Goal: Task Accomplishment & Management: Use online tool/utility

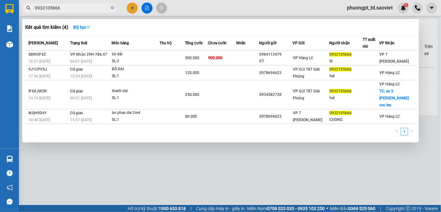
click at [74, 10] on input "0932105666" at bounding box center [72, 7] width 75 height 7
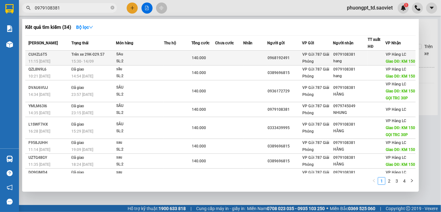
type input "0979108381"
click at [99, 58] on div "15:30 [DATE]" at bounding box center [93, 61] width 45 height 7
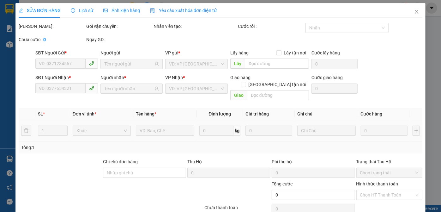
type input "0968192491"
type input "0979108381"
type input "hang"
type input "KM 150"
type input "140.000"
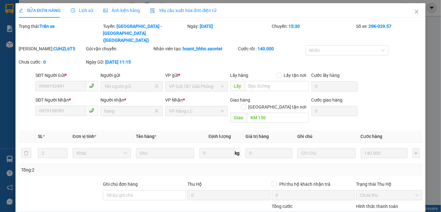
click at [83, 13] on span "Lịch sử" at bounding box center [82, 10] width 22 height 5
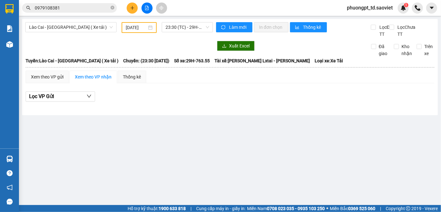
click at [80, 7] on input "0979108381" at bounding box center [72, 7] width 75 height 7
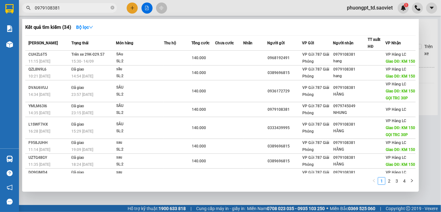
click at [80, 7] on input "0979108381" at bounding box center [72, 7] width 75 height 7
paste input "0968827965"
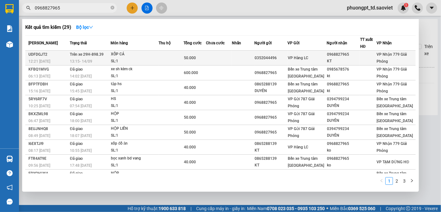
type input "0968827965"
click at [390, 57] on div "VP Nhận 779 Giải Phóng" at bounding box center [396, 58] width 39 height 14
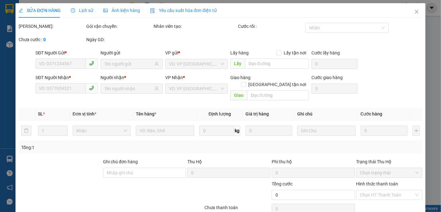
type input "0352044496"
type input "0968827965"
type input "KT"
type input "50.000"
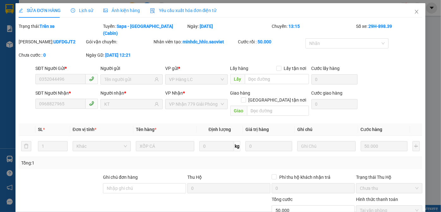
click at [75, 9] on span "Lịch sử" at bounding box center [82, 10] width 22 height 5
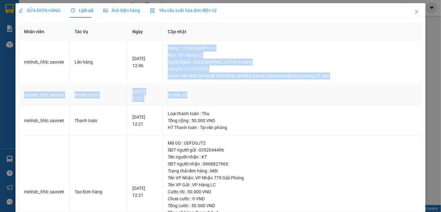
drag, startPoint x: 182, startPoint y: 48, endPoint x: 293, endPoint y: 84, distance: 117.3
click at [293, 84] on tbody "minhdc_hhlc.saoviet Lên hàng [DATE] 12:46 Hàng : 1 Khác (XỐP CÁ ) Kho : VP Hàng…" at bounding box center [221, 143] width 404 height 207
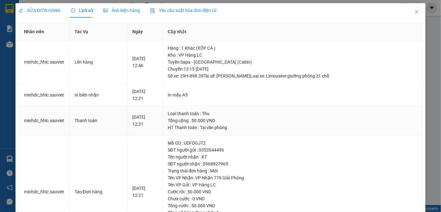
click at [261, 111] on div "Loại thanh toán : Thu" at bounding box center [292, 113] width 249 height 7
